Goal: Navigation & Orientation: Find specific page/section

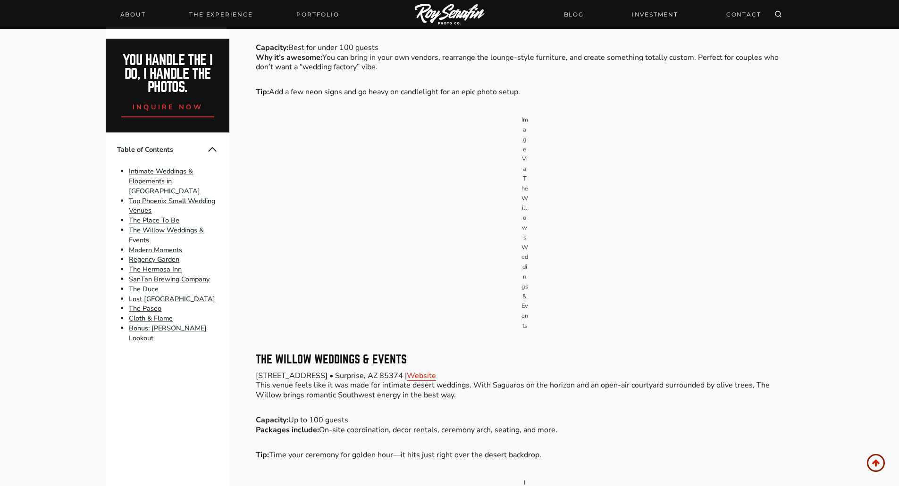
scroll to position [1085, 0]
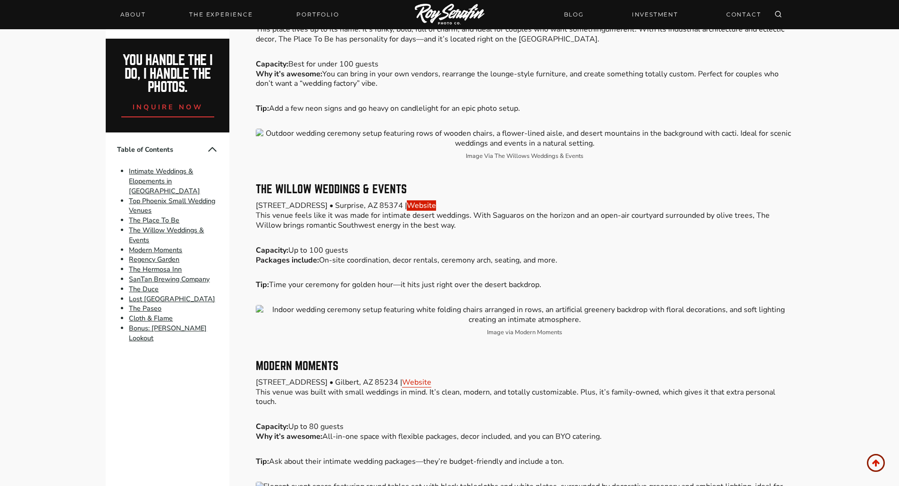
click at [436, 200] on link "Website" at bounding box center [421, 205] width 29 height 10
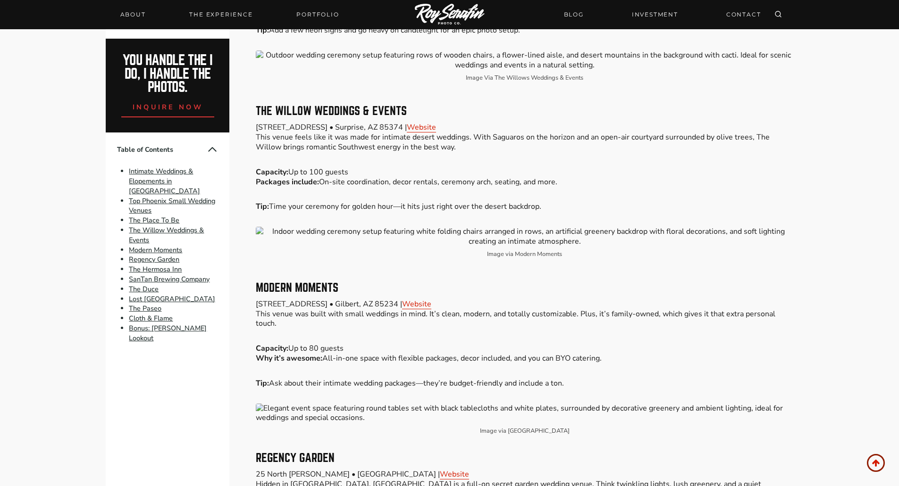
scroll to position [1179, 0]
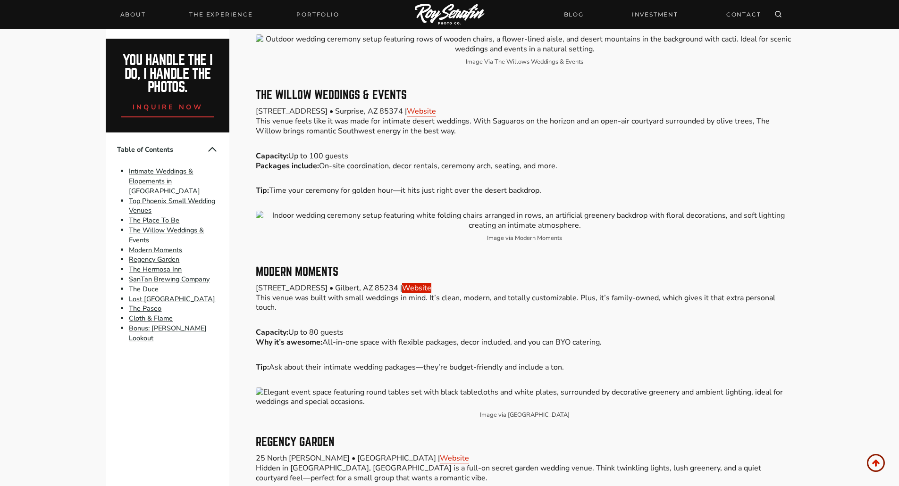
click at [426, 283] on link "Website" at bounding box center [416, 288] width 29 height 10
click at [431, 283] on link "Website" at bounding box center [416, 288] width 29 height 10
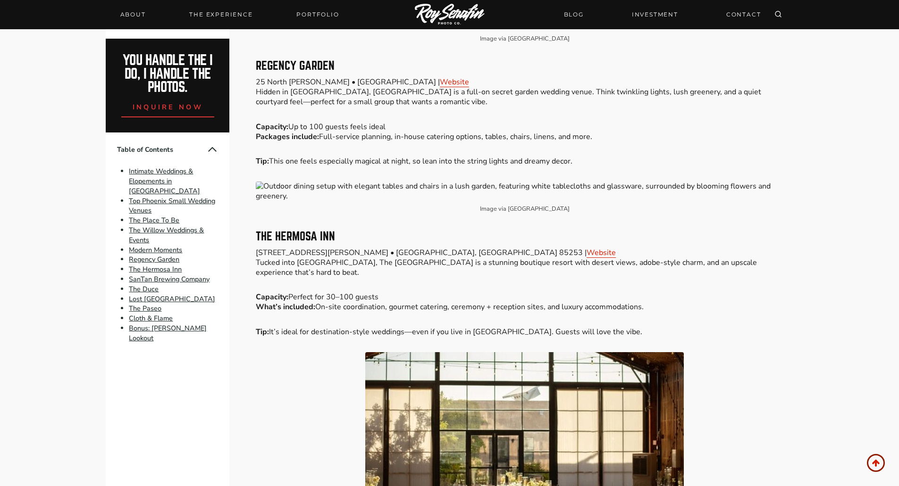
scroll to position [1557, 0]
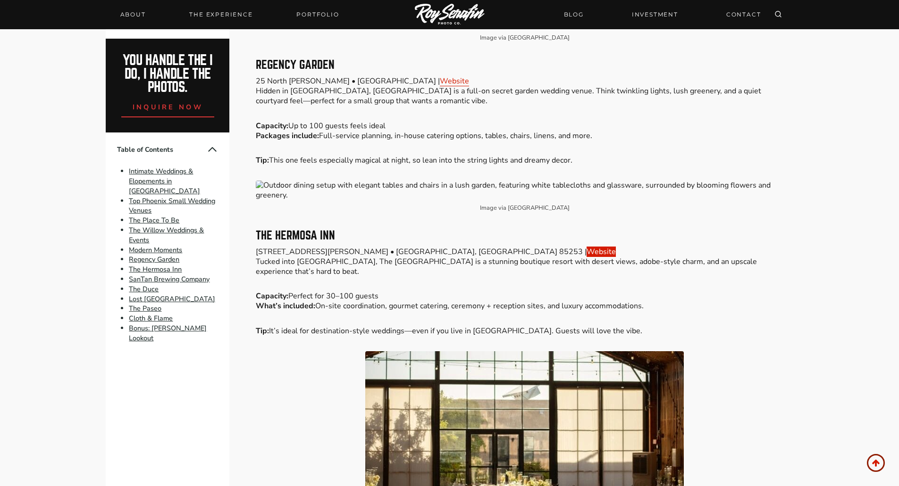
click at [586, 247] on link "Website" at bounding box center [600, 252] width 29 height 10
click at [342, 247] on p "[STREET_ADDRESS][PERSON_NAME] • [GEOGRAPHIC_DATA] | Website Tucked into [GEOGRA…" at bounding box center [524, 261] width 537 height 29
drag, startPoint x: 255, startPoint y: 216, endPoint x: 335, endPoint y: 220, distance: 80.8
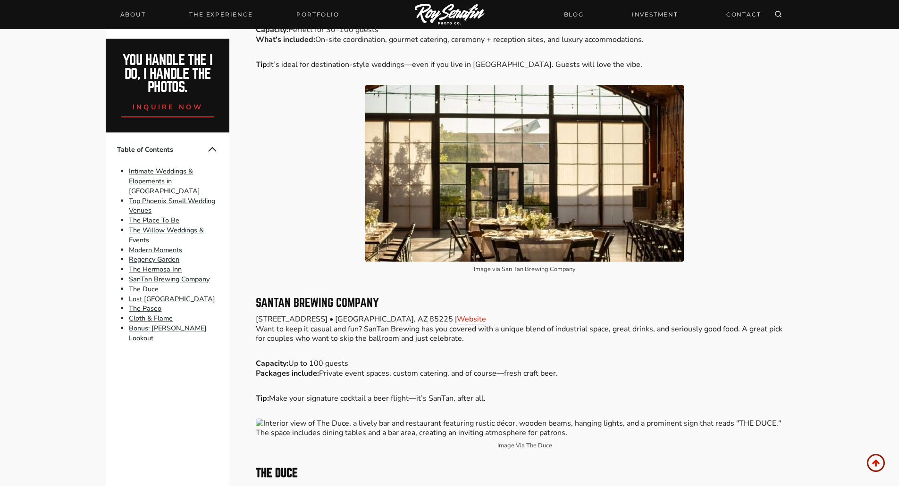
scroll to position [1840, 0]
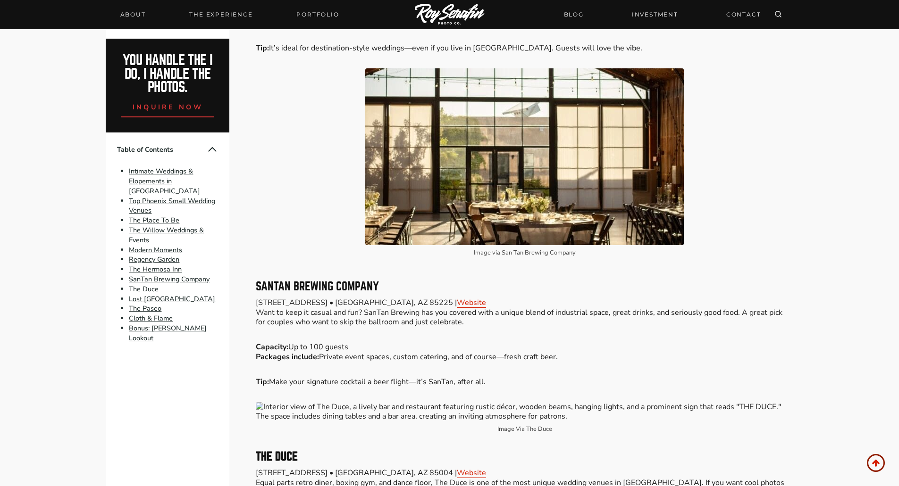
click at [308, 195] on div "Image via San Tan Brewing Company" at bounding box center [524, 166] width 537 height 196
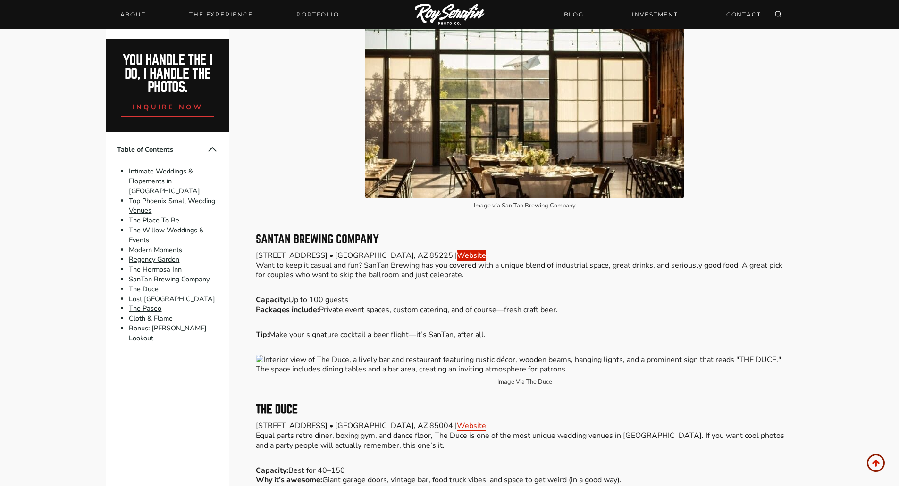
click at [457, 250] on link "Website" at bounding box center [471, 255] width 29 height 10
click at [464, 251] on p "[STREET_ADDRESS] • [GEOGRAPHIC_DATA] | Website Want to keep it casual and fun? …" at bounding box center [524, 265] width 537 height 29
drag, startPoint x: 257, startPoint y: 217, endPoint x: 382, endPoint y: 219, distance: 125.0
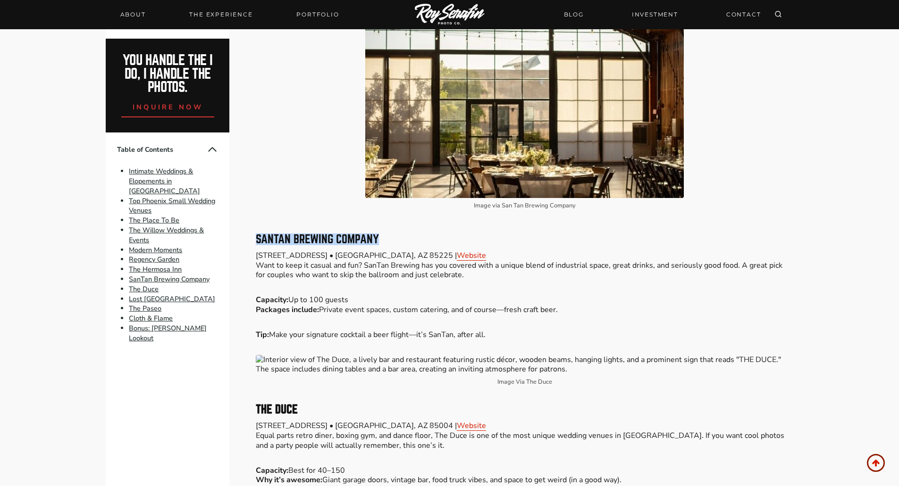
click at [382, 234] on h3 "SanTan Brewing Company" at bounding box center [524, 239] width 537 height 11
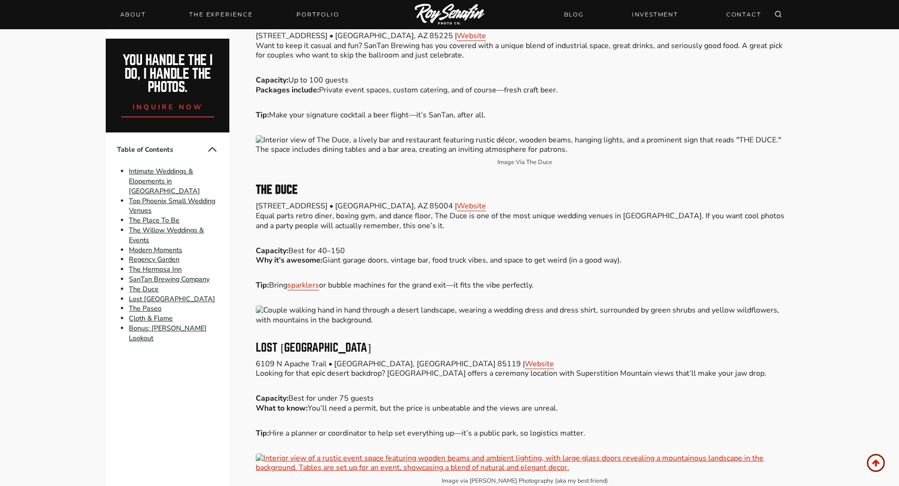
scroll to position [2123, 0]
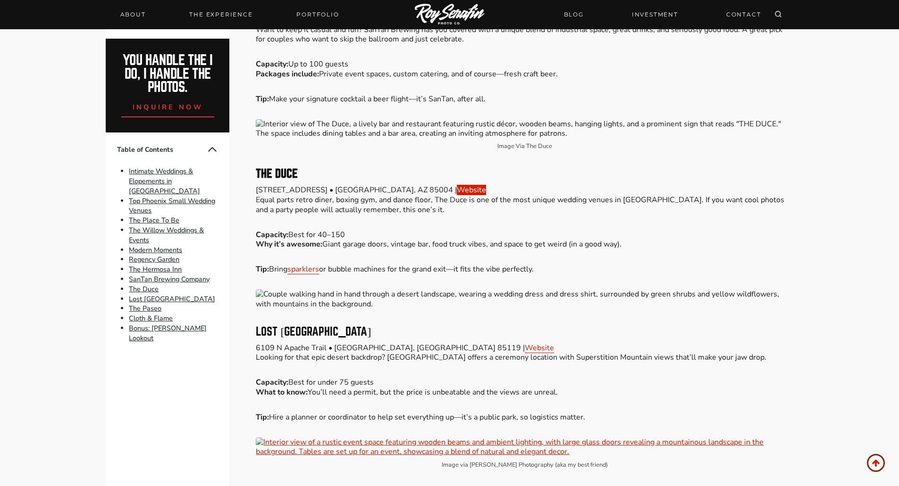
click at [457, 185] on link "Website" at bounding box center [471, 190] width 29 height 10
drag, startPoint x: 252, startPoint y: 154, endPoint x: 299, endPoint y: 150, distance: 46.9
click at [299, 150] on div "Please Share: Are you planning a micro wedding or intimate celebration in [GEOG…" at bounding box center [450, 224] width 708 height 3983
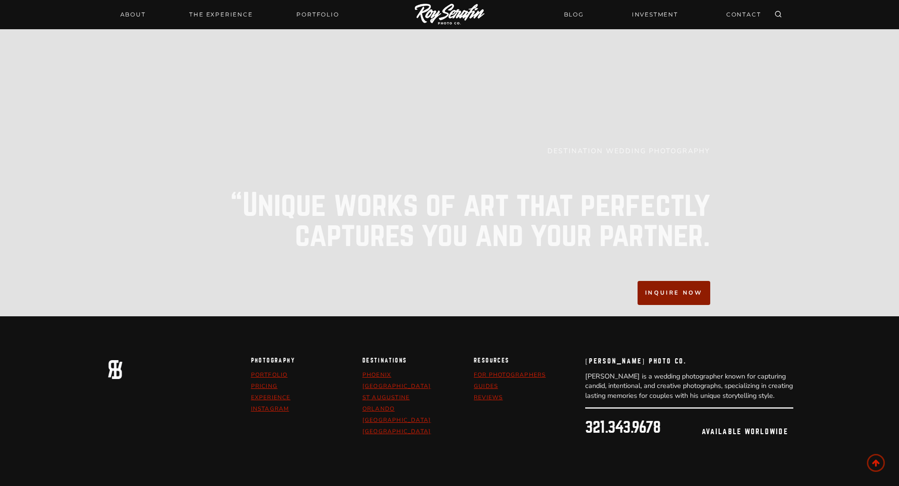
scroll to position [4463, 0]
